Goal: Information Seeking & Learning: Learn about a topic

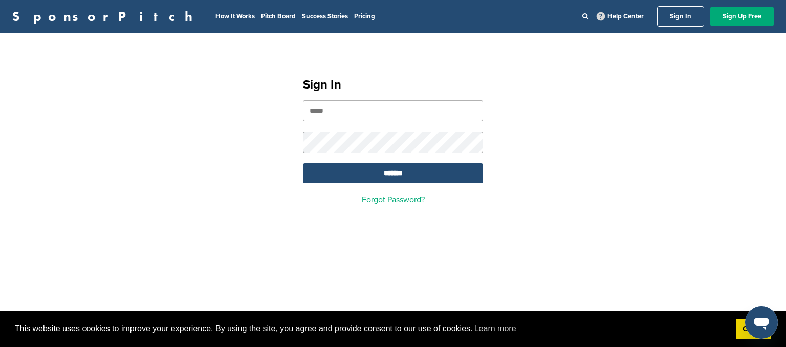
click at [412, 106] on input "email" at bounding box center [393, 110] width 180 height 21
click at [413, 107] on input "email" at bounding box center [393, 110] width 180 height 21
click at [413, 108] on input "email" at bounding box center [393, 110] width 180 height 21
click at [692, 18] on link "Sign In" at bounding box center [680, 16] width 47 height 20
click at [351, 132] on form "*******" at bounding box center [393, 141] width 180 height 83
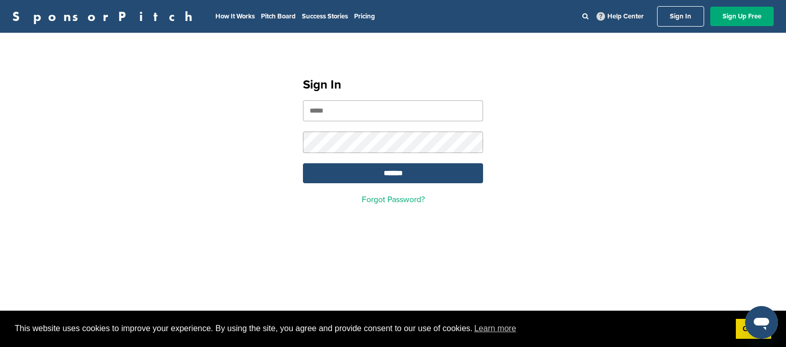
click at [345, 105] on input "email" at bounding box center [393, 110] width 180 height 21
click at [345, 106] on input "email" at bounding box center [393, 110] width 180 height 21
click at [81, 17] on link "SponsorPitch" at bounding box center [105, 16] width 187 height 13
click at [404, 204] on link "Forgot Password?" at bounding box center [393, 199] width 63 height 10
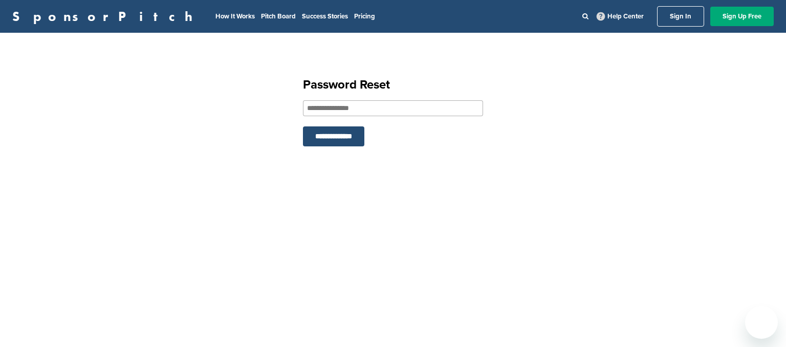
click at [379, 100] on input "email" at bounding box center [393, 108] width 180 height 16
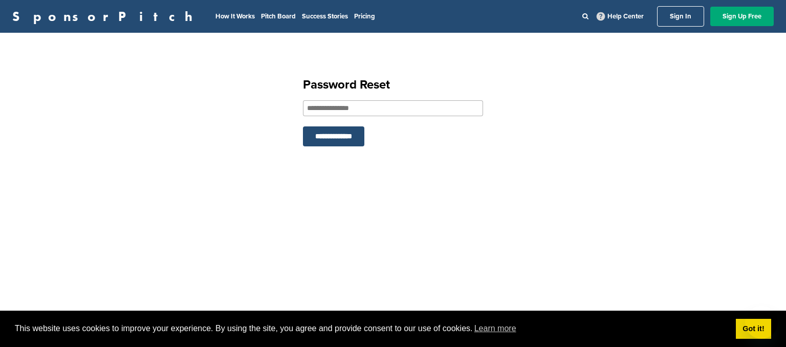
click at [379, 100] on input "email" at bounding box center [393, 108] width 180 height 16
click at [321, 110] on input "**********" at bounding box center [393, 108] width 180 height 16
type input "**********"
click at [341, 136] on input "**********" at bounding box center [333, 136] width 61 height 20
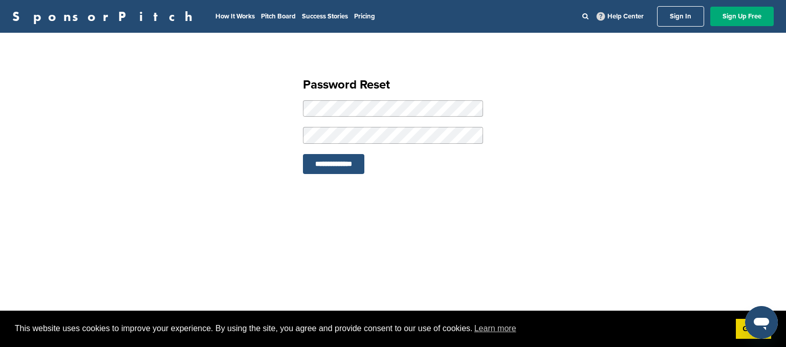
click at [339, 164] on input "**********" at bounding box center [333, 164] width 61 height 20
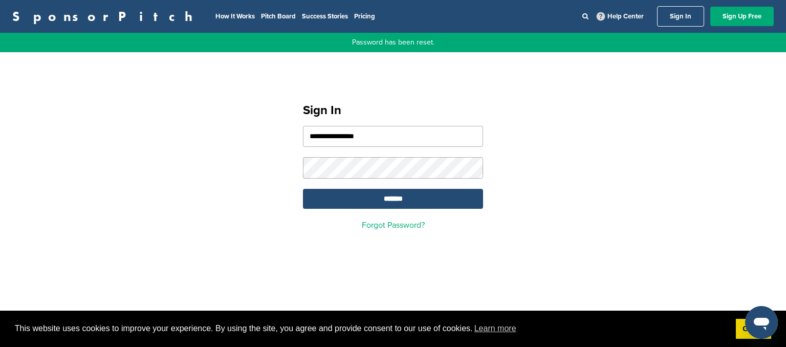
type input "**********"
click at [375, 207] on input "*******" at bounding box center [393, 199] width 180 height 20
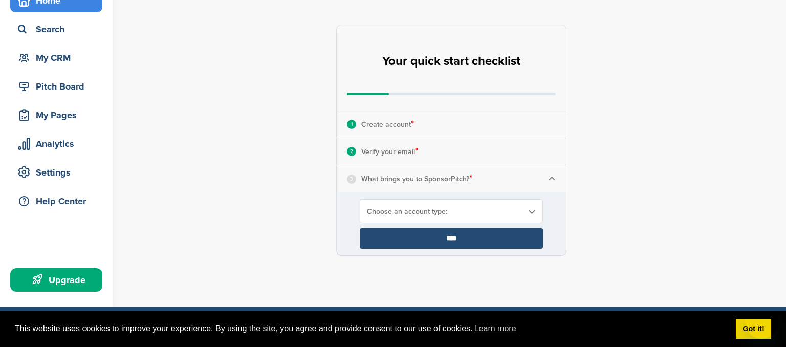
scroll to position [162, 0]
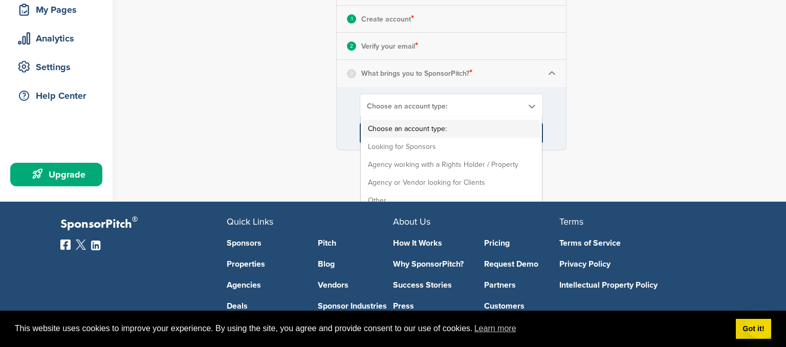
click at [464, 112] on div "Choose an account type: Choose an account type: Looking for Sponsors Agency wor…" at bounding box center [451, 106] width 183 height 24
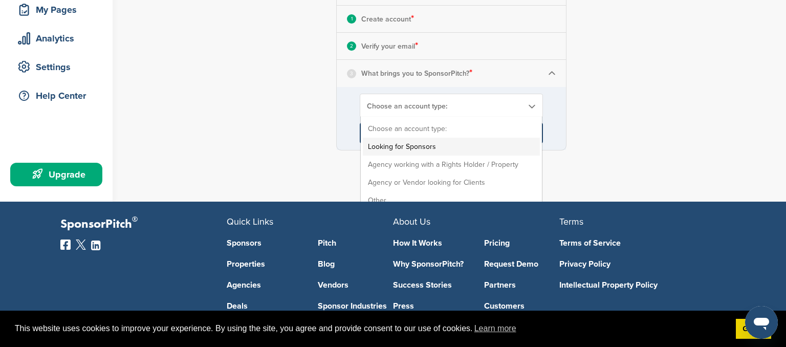
click at [447, 146] on li "Looking for Sponsors" at bounding box center [451, 147] width 177 height 18
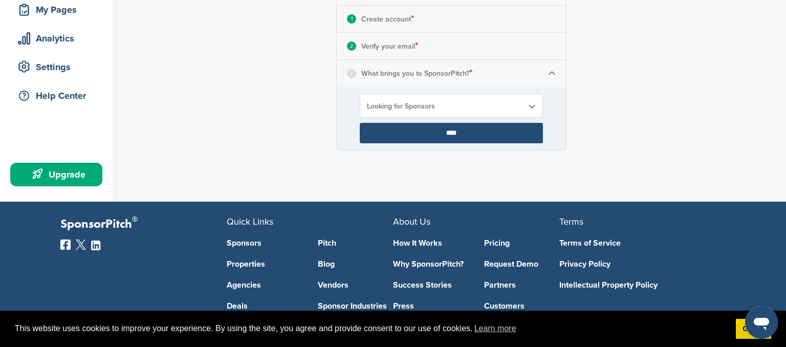
click at [462, 135] on input "****" at bounding box center [451, 133] width 183 height 20
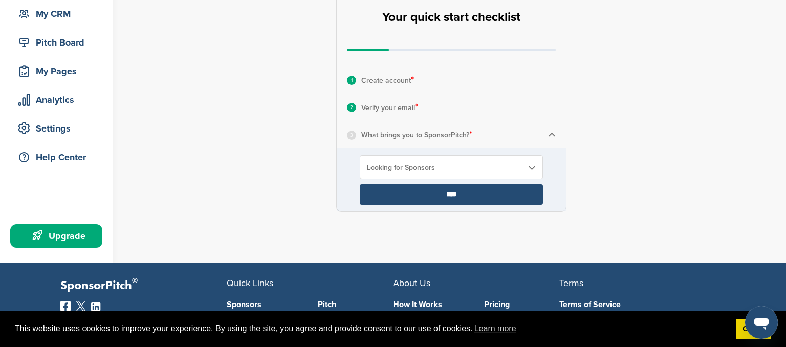
scroll to position [54, 0]
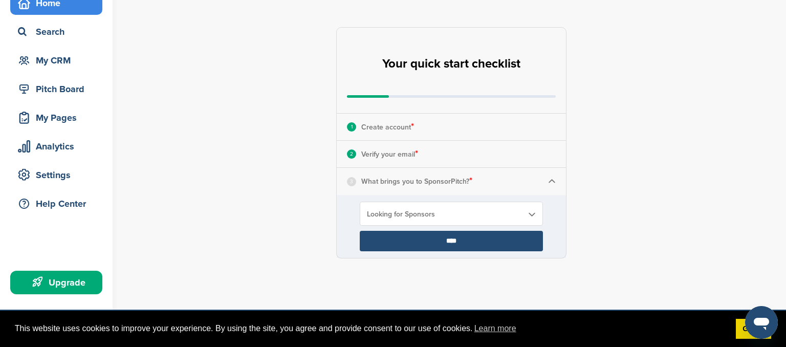
click at [442, 233] on input "****" at bounding box center [451, 241] width 183 height 20
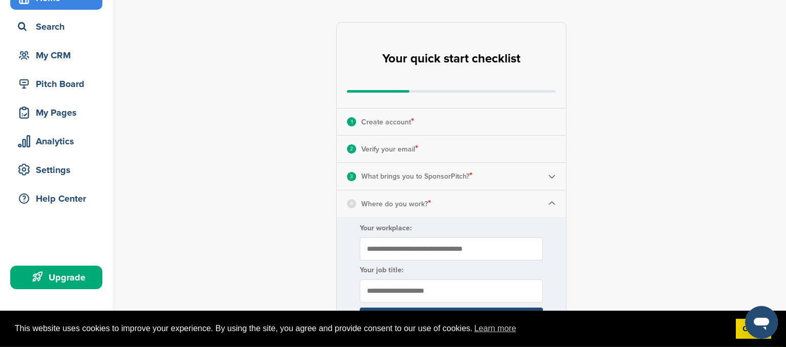
scroll to position [108, 0]
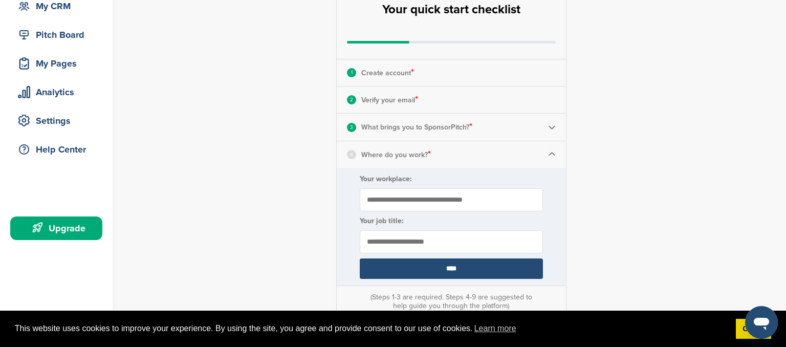
click at [430, 201] on input "Your workplace:" at bounding box center [451, 199] width 183 height 23
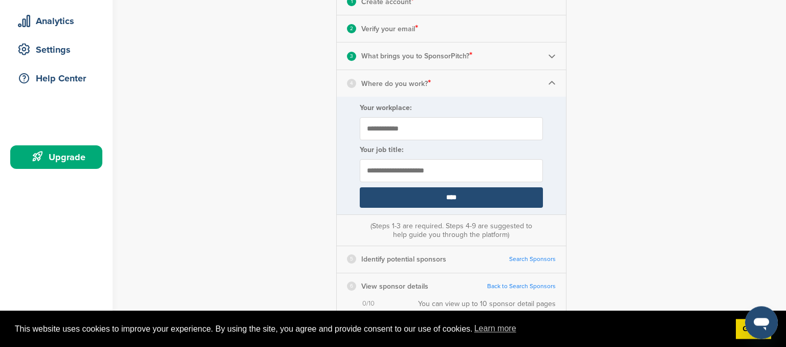
scroll to position [216, 0]
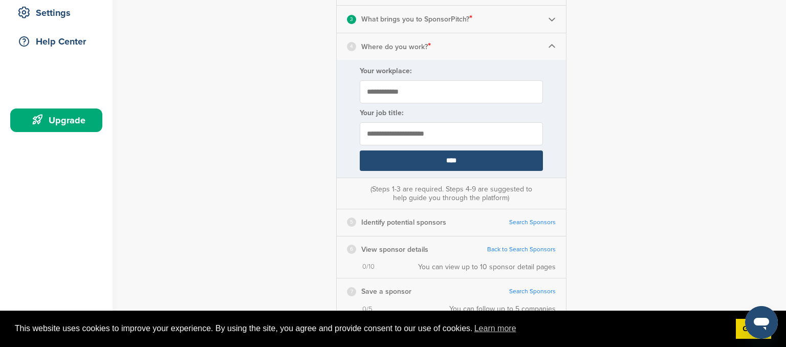
type input "**********"
click at [433, 138] on input "text" at bounding box center [451, 133] width 183 height 23
type input "*******"
click at [476, 162] on input "****" at bounding box center [451, 160] width 183 height 20
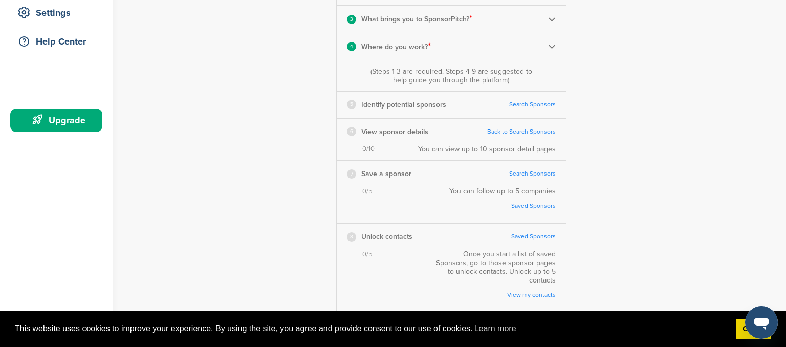
click at [530, 102] on link "Search Sponsors" at bounding box center [532, 105] width 47 height 8
click at [525, 132] on link "Back to Search Sponsors" at bounding box center [521, 132] width 69 height 8
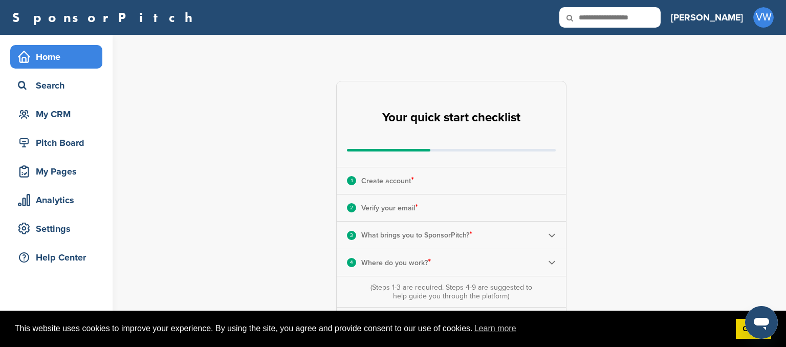
scroll to position [162, 0]
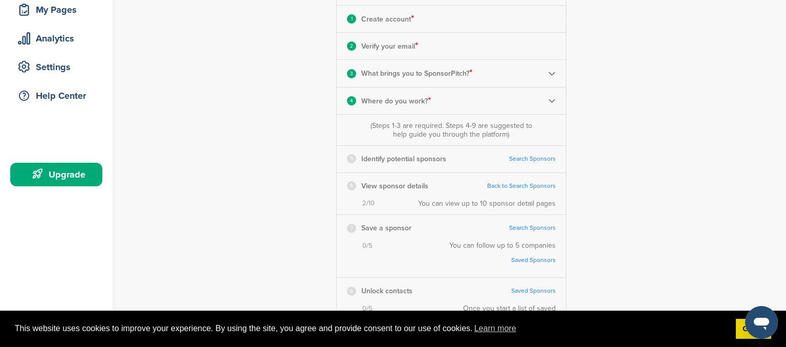
click at [528, 156] on link "Search Sponsors" at bounding box center [532, 159] width 47 height 8
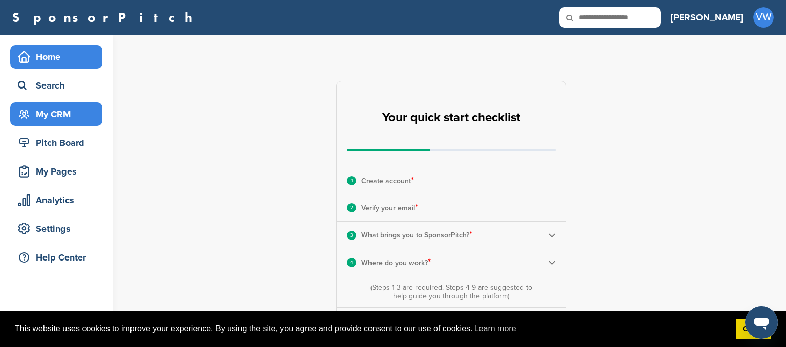
click at [48, 120] on div "My CRM" at bounding box center [58, 114] width 87 height 18
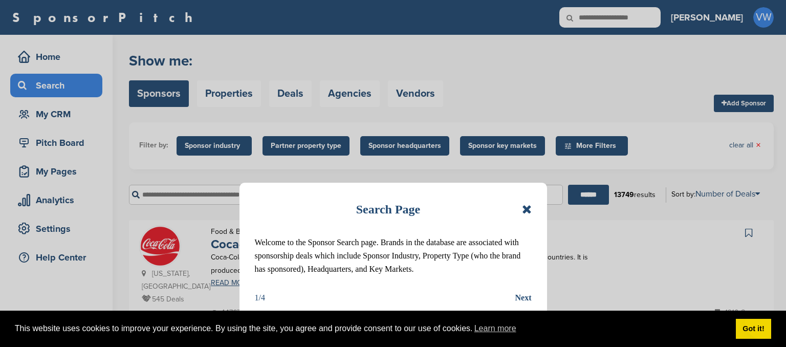
click at [527, 207] on icon at bounding box center [527, 209] width 10 height 12
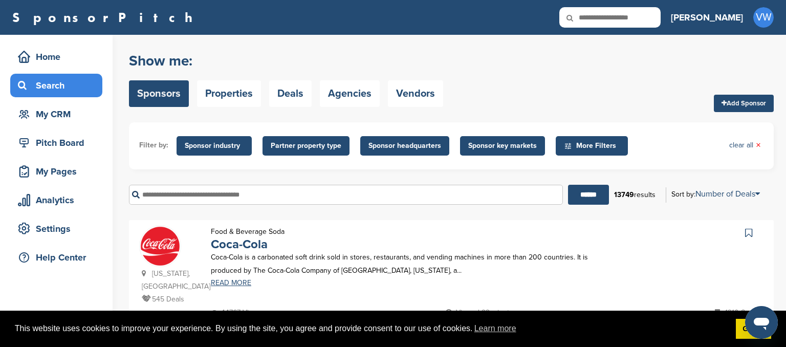
scroll to position [108, 0]
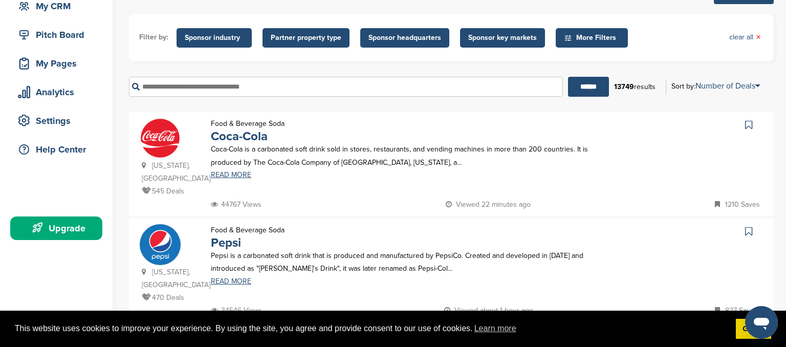
click at [308, 157] on p "Coca-Cola is a carbonated soft drink sold in stores, restaurants, and vending m…" at bounding box center [412, 156] width 402 height 26
click at [259, 140] on link "Coca-Cola" at bounding box center [239, 136] width 57 height 15
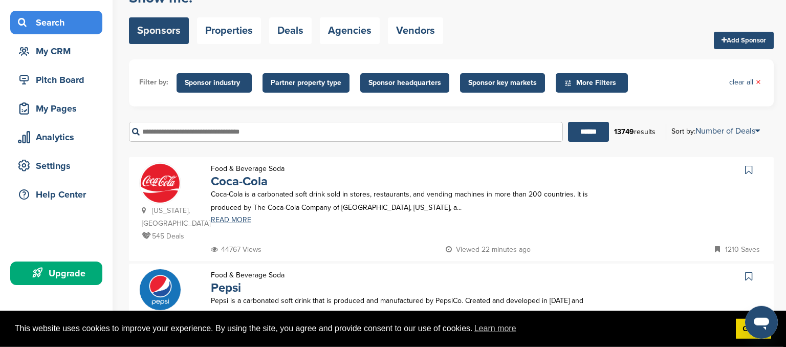
scroll to position [162, 0]
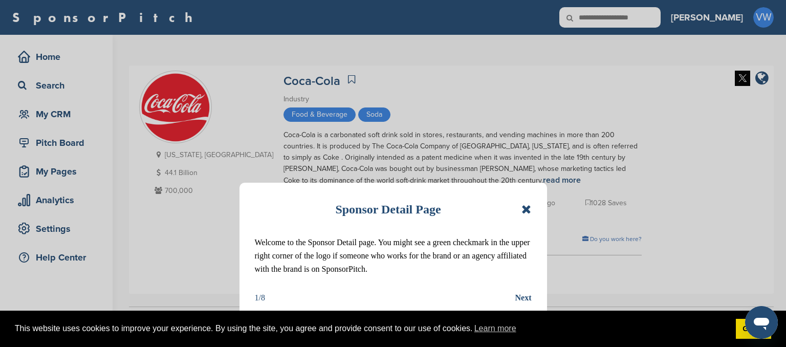
click at [522, 208] on icon at bounding box center [526, 209] width 10 height 12
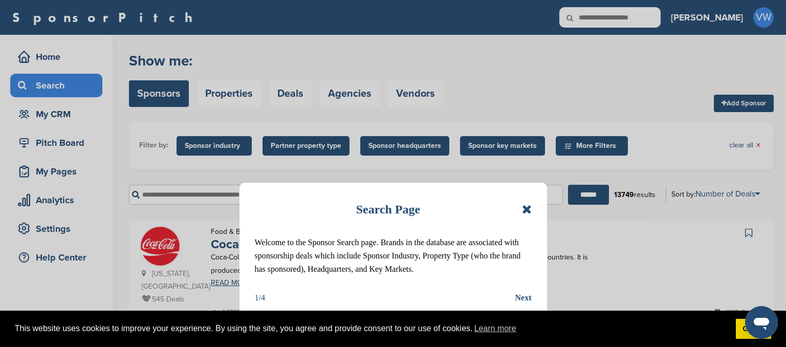
click at [526, 206] on icon at bounding box center [527, 209] width 10 height 12
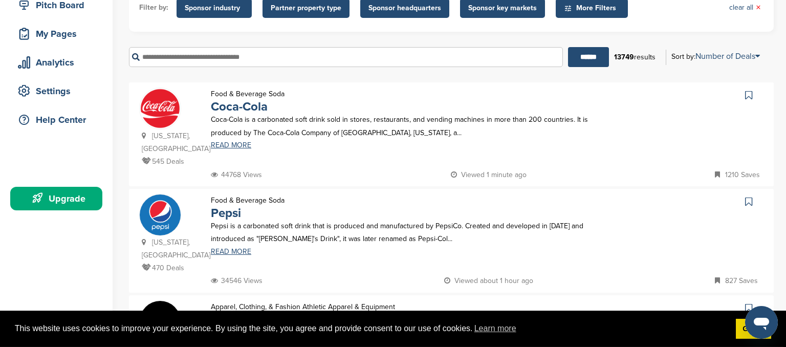
scroll to position [162, 0]
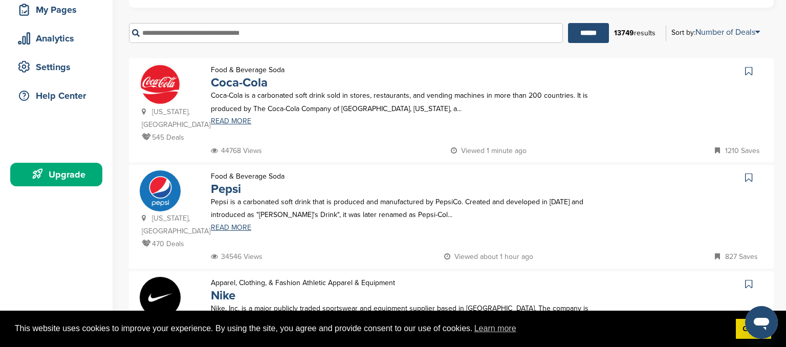
click at [354, 88] on div "Food & Beverage Soda Coca-Cola Coca-Cola is a carbonated soft drink sold in sto…" at bounding box center [412, 103] width 422 height 81
click at [282, 183] on p "Pepsi" at bounding box center [248, 189] width 74 height 13
click at [232, 182] on link "Pepsi" at bounding box center [226, 189] width 30 height 15
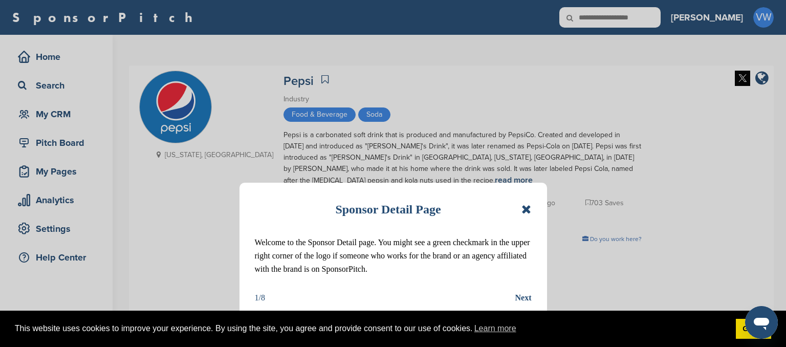
click at [525, 211] on icon at bounding box center [526, 209] width 10 height 12
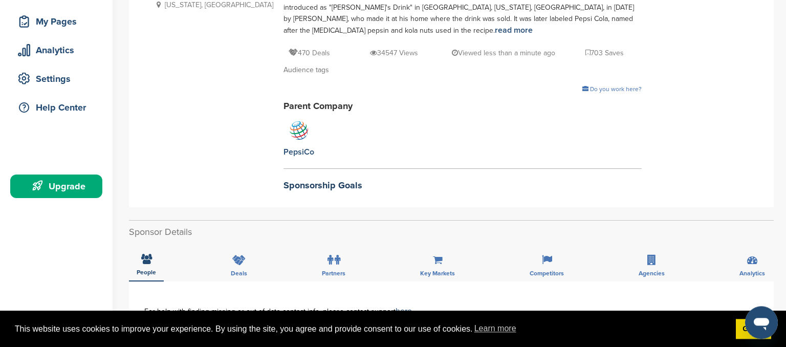
scroll to position [216, 0]
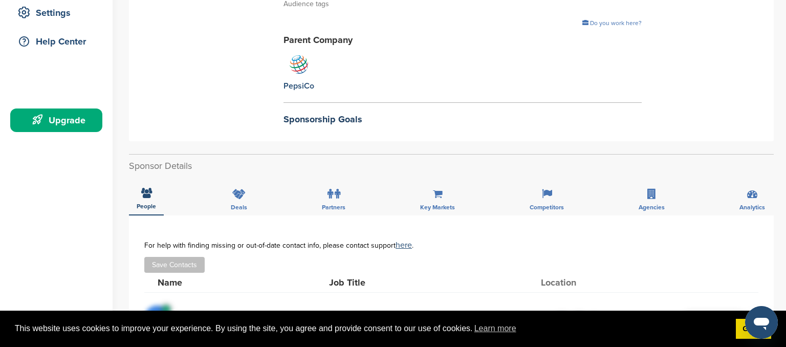
click at [293, 122] on h2 "Sponsorship Goals" at bounding box center [463, 120] width 358 height 14
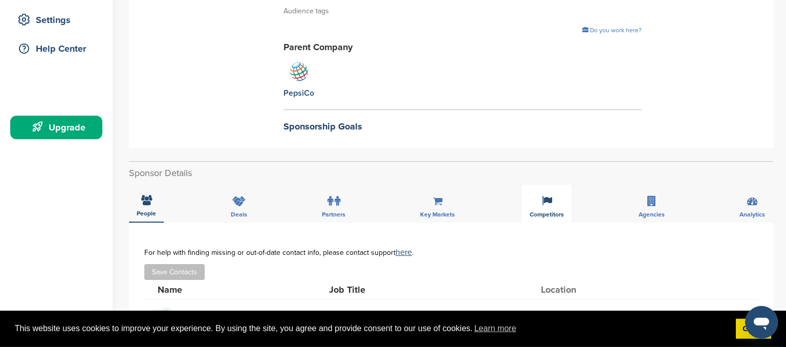
scroll to position [257, 0]
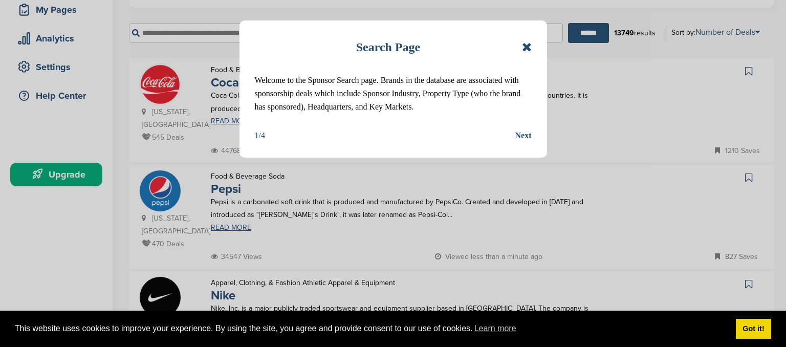
click at [530, 49] on icon at bounding box center [527, 47] width 10 height 12
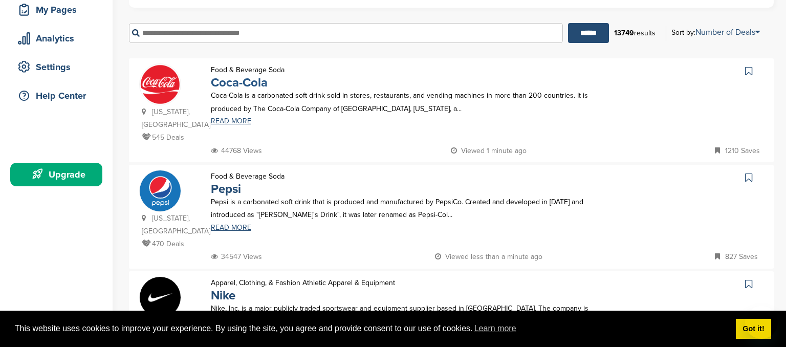
scroll to position [162, 0]
click at [241, 83] on link "Coca-Cola" at bounding box center [239, 82] width 57 height 15
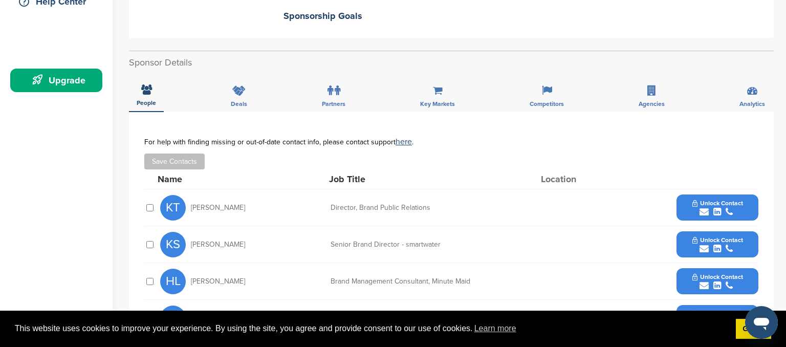
scroll to position [270, 0]
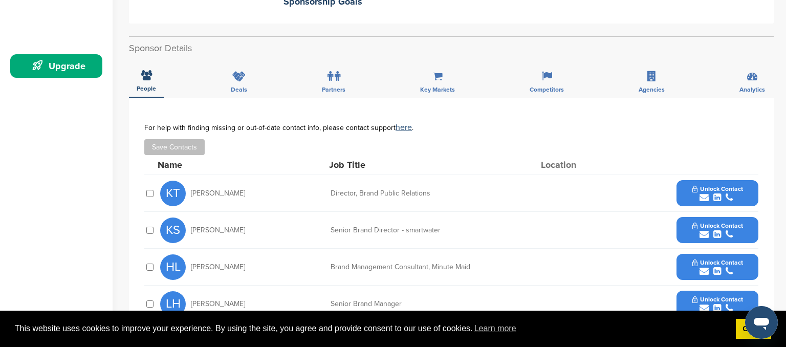
click at [171, 192] on span "KT" at bounding box center [173, 194] width 26 height 26
click at [425, 192] on div "Director, Brand Public Relations" at bounding box center [408, 193] width 154 height 7
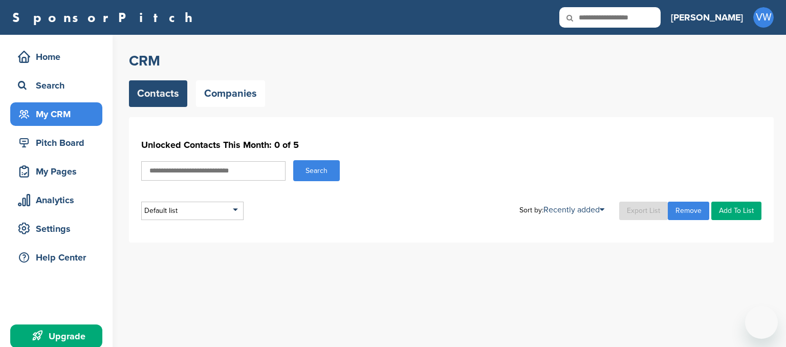
click at [226, 172] on input "text" at bounding box center [213, 170] width 144 height 19
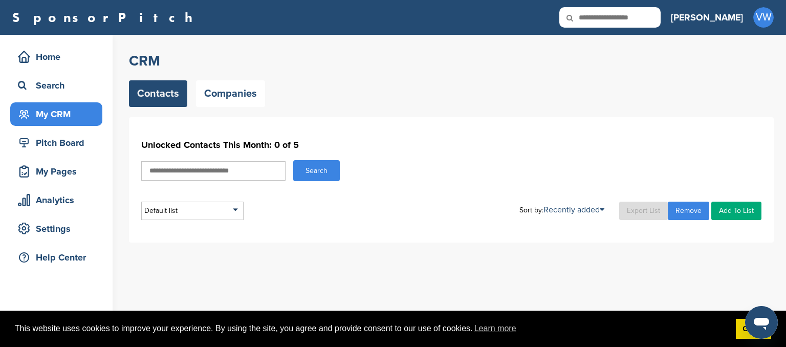
click at [226, 172] on input "text" at bounding box center [213, 170] width 144 height 19
click at [78, 168] on div "My Pages" at bounding box center [58, 171] width 87 height 18
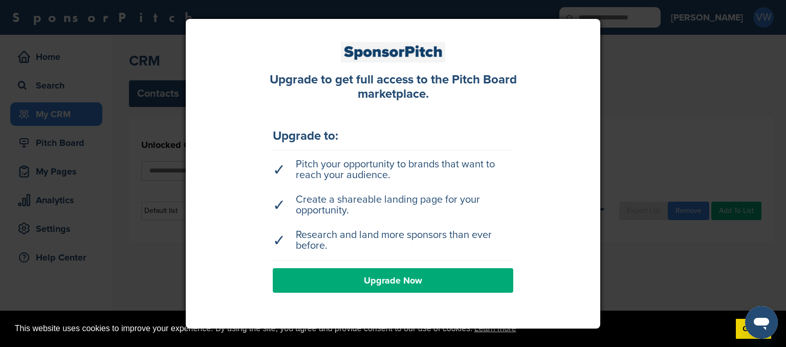
click at [698, 101] on div at bounding box center [393, 173] width 786 height 347
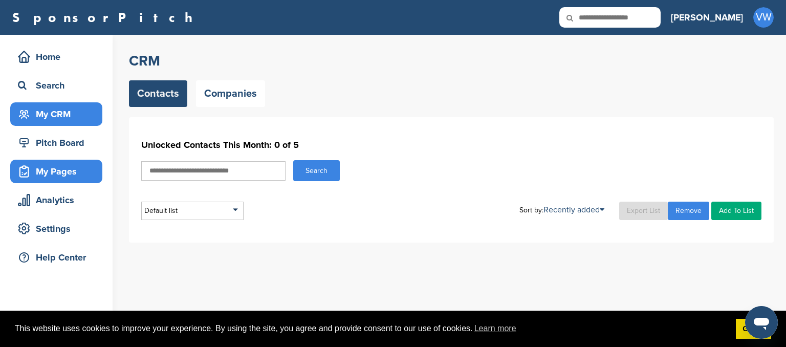
click at [61, 175] on div "My Pages" at bounding box center [58, 171] width 87 height 18
